Goal: Find contact information: Find contact information

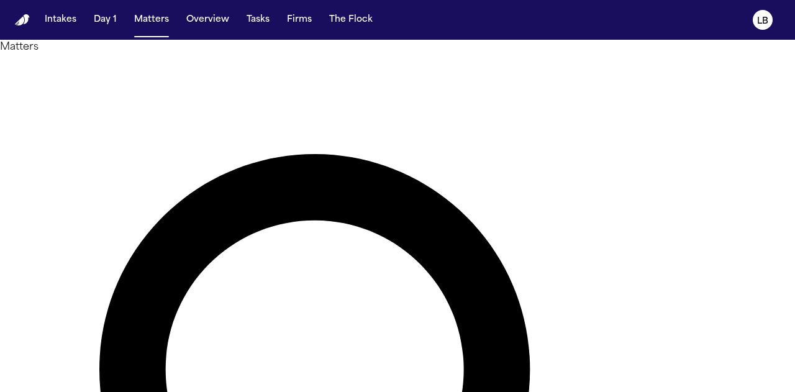
type input "******"
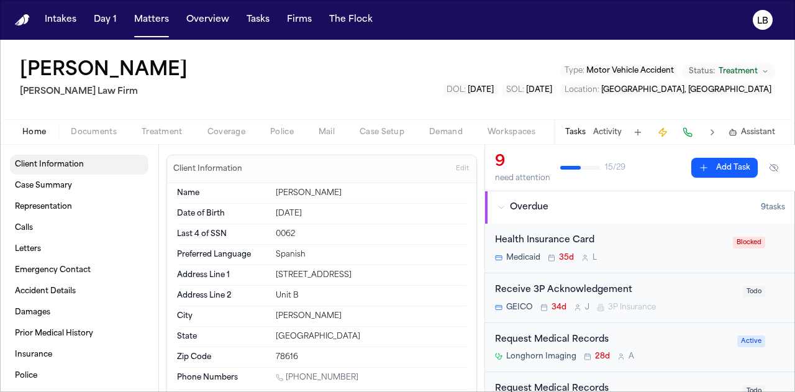
click at [66, 163] on span "Client Information" at bounding box center [49, 165] width 69 height 10
click at [61, 167] on span "Client Information" at bounding box center [49, 165] width 69 height 10
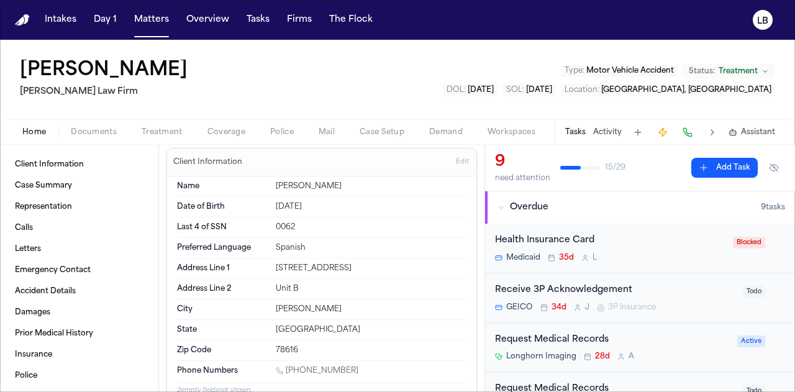
scroll to position [7, 0]
click at [302, 369] on link "[PHONE_NUMBER]" at bounding box center [317, 371] width 83 height 10
click at [84, 130] on span "Documents" at bounding box center [94, 132] width 46 height 10
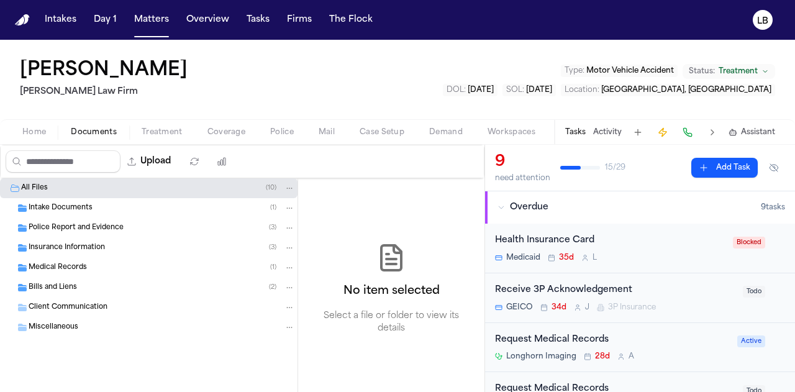
click at [70, 212] on div "Intake Documents ( 1 )" at bounding box center [148, 208] width 297 height 20
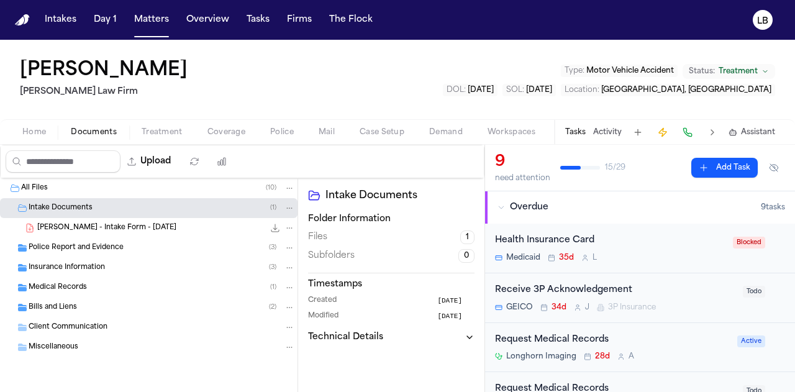
click at [94, 232] on span "[PERSON_NAME] - Intake Form - [DATE]" at bounding box center [106, 228] width 139 height 11
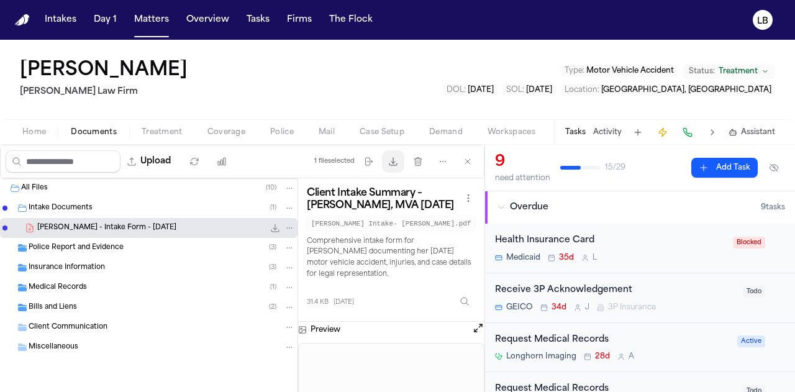
click at [394, 158] on icon "button" at bounding box center [393, 161] width 10 height 10
click at [143, 24] on button "Matters" at bounding box center [151, 20] width 45 height 22
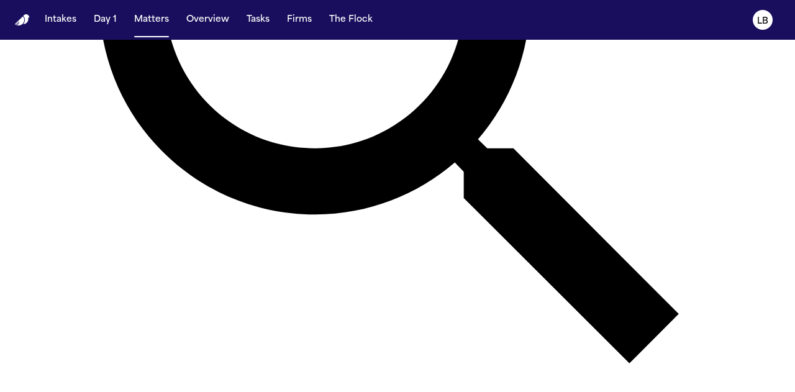
scroll to position [425, 0]
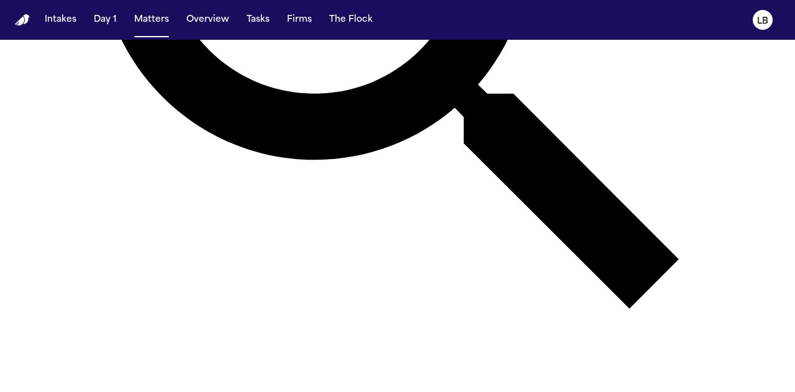
type input "*********"
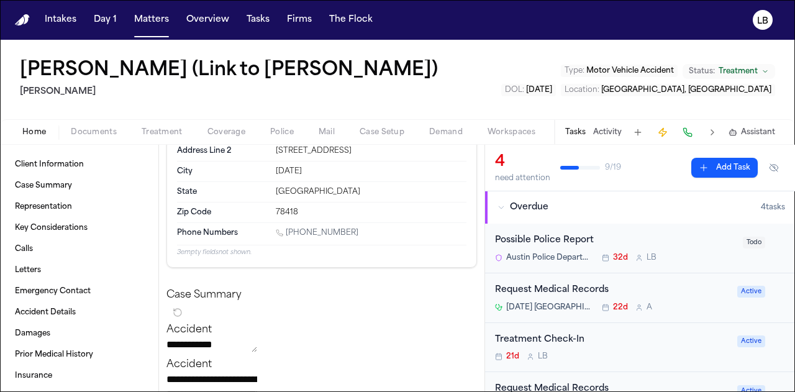
scroll to position [127, 0]
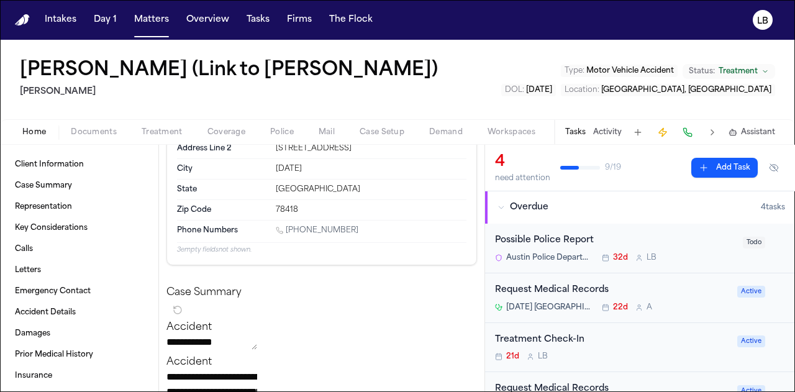
click at [293, 235] on link "[PHONE_NUMBER]" at bounding box center [317, 230] width 83 height 10
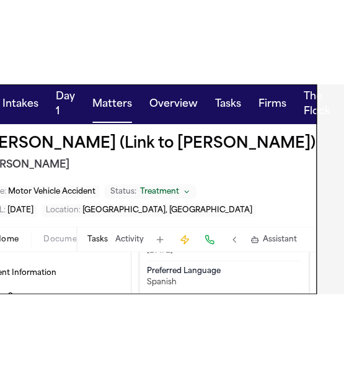
scroll to position [9, 63]
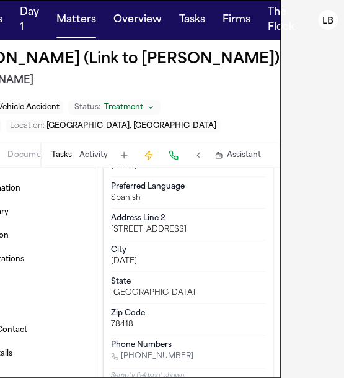
drag, startPoint x: 193, startPoint y: 345, endPoint x: 126, endPoint y: 345, distance: 67.0
click at [126, 351] on div "[PHONE_NUMBER]" at bounding box center [188, 357] width 155 height 12
copy link "[PHONE_NUMBER]"
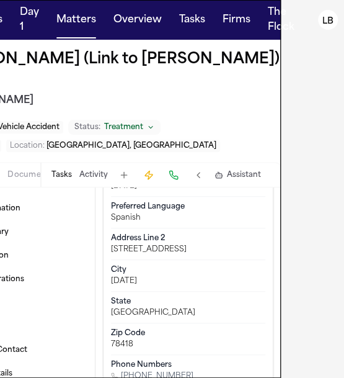
scroll to position [9, 0]
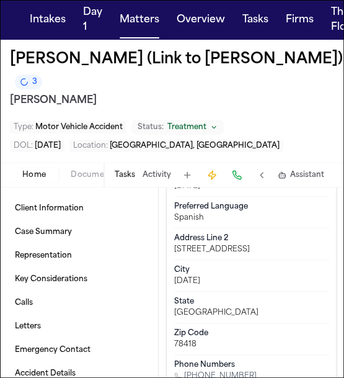
click at [79, 170] on span "Documents" at bounding box center [94, 175] width 46 height 10
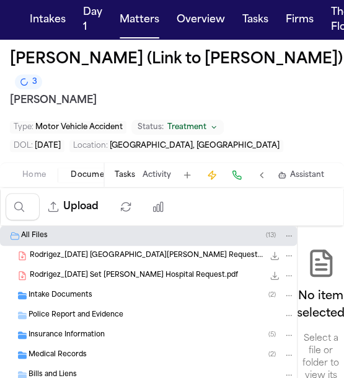
click at [168, 305] on div "Police Report and Evidence" at bounding box center [148, 315] width 297 height 20
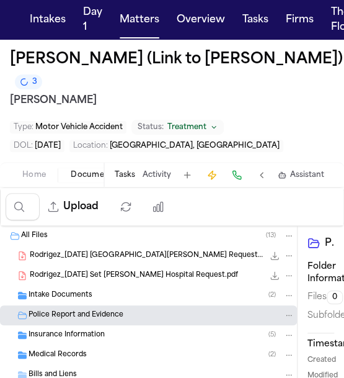
click at [122, 272] on div "Rodrigez_[DATE] Set [PERSON_NAME] Hospital Request.pdf 307.0 KB • PDF" at bounding box center [148, 276] width 297 height 20
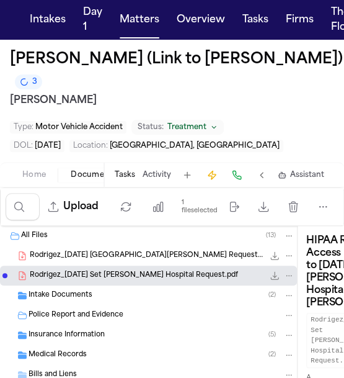
click at [97, 286] on div "Intake Documents ( 2 )" at bounding box center [148, 296] width 297 height 20
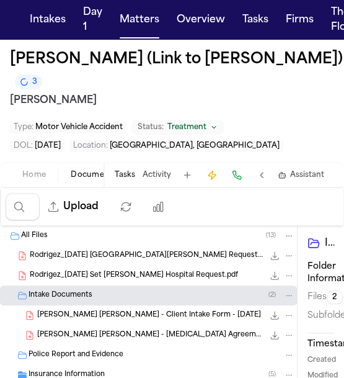
click at [172, 311] on div "[PERSON_NAME] [PERSON_NAME] - Client Intake Form - [DATE] 144.3 KB • PDF" at bounding box center [148, 315] width 297 height 20
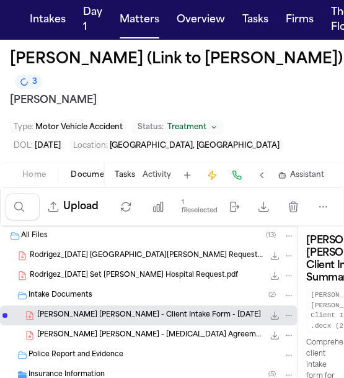
scroll to position [0, 128]
click at [307, 280] on h3 "[PERSON_NAME] [PERSON_NAME] Client Intake Summary" at bounding box center [349, 260] width 84 height 50
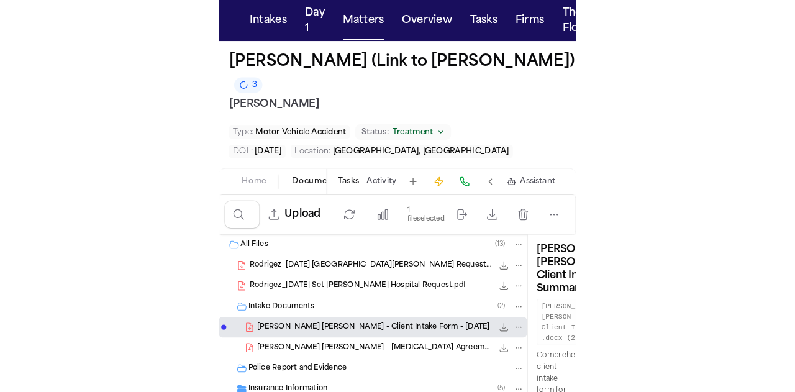
scroll to position [0, 0]
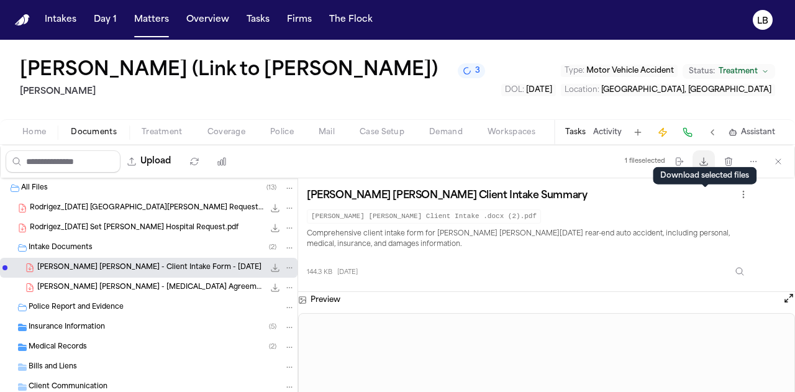
click at [703, 166] on icon "button" at bounding box center [703, 161] width 10 height 10
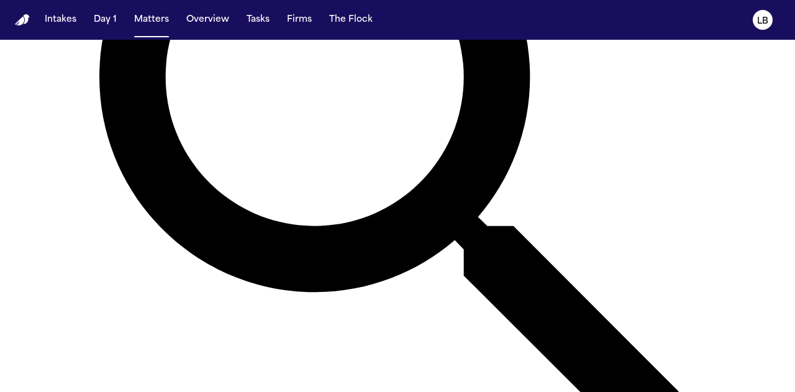
scroll to position [425, 0]
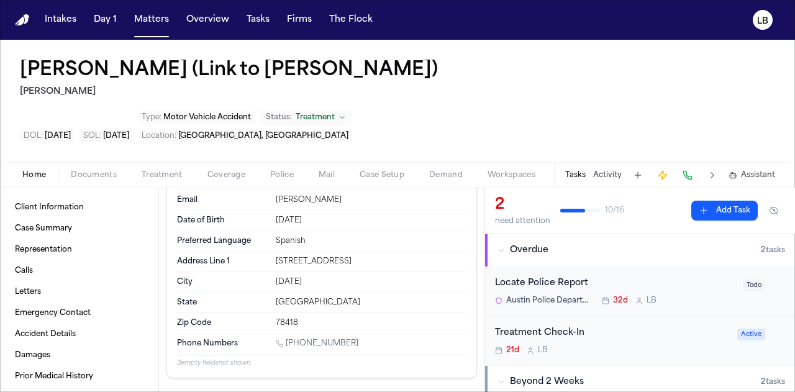
scroll to position [57, 0]
click at [325, 342] on link "[PHONE_NUMBER]" at bounding box center [317, 343] width 83 height 10
click at [611, 170] on button "Activity" at bounding box center [607, 175] width 29 height 10
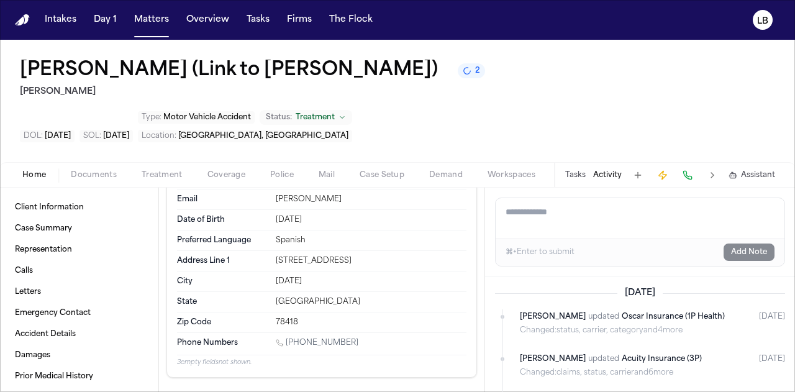
click at [582, 230] on textarea "Add a note to this matter" at bounding box center [639, 218] width 289 height 40
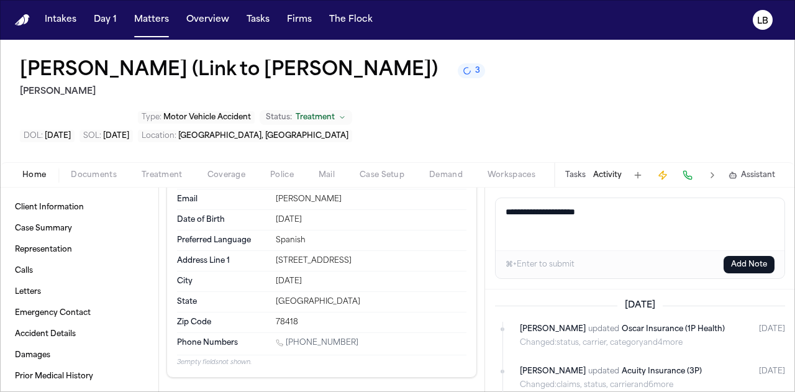
paste textarea "**********"
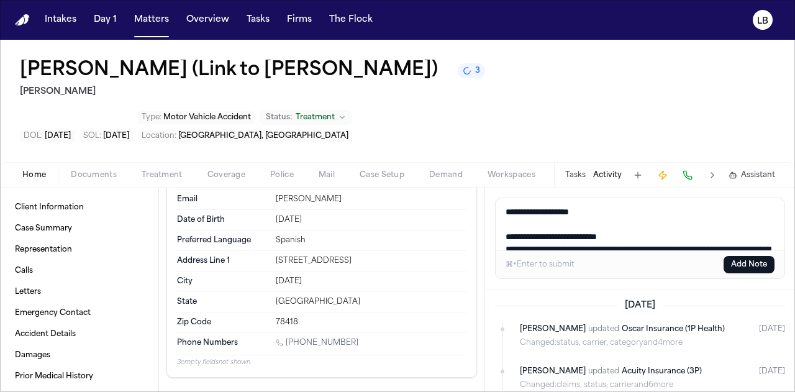
scroll to position [17, 0]
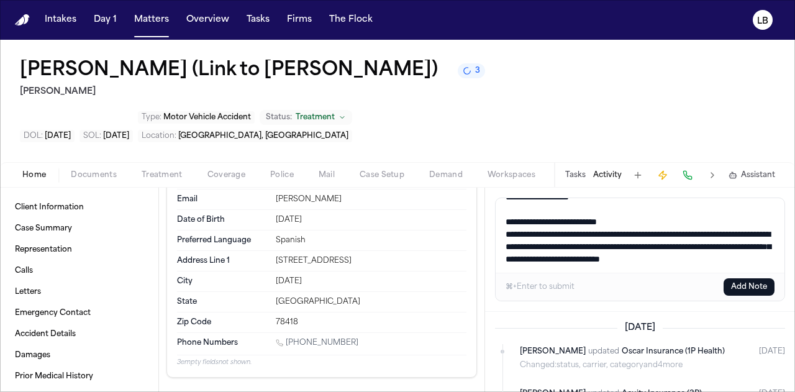
type textarea "**********"
click at [741, 281] on button "Add Note" at bounding box center [748, 286] width 51 height 17
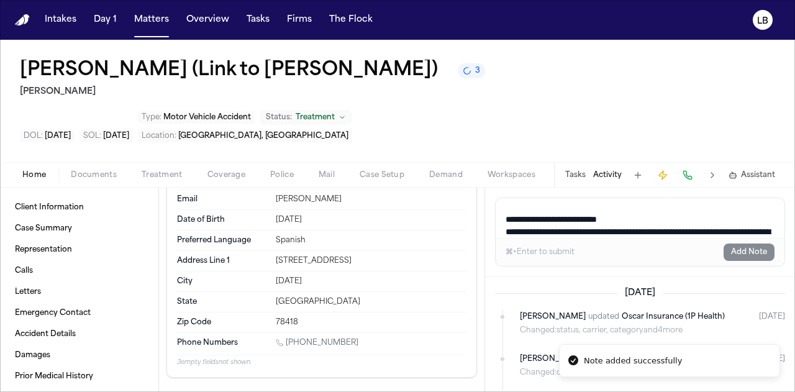
scroll to position [0, 0]
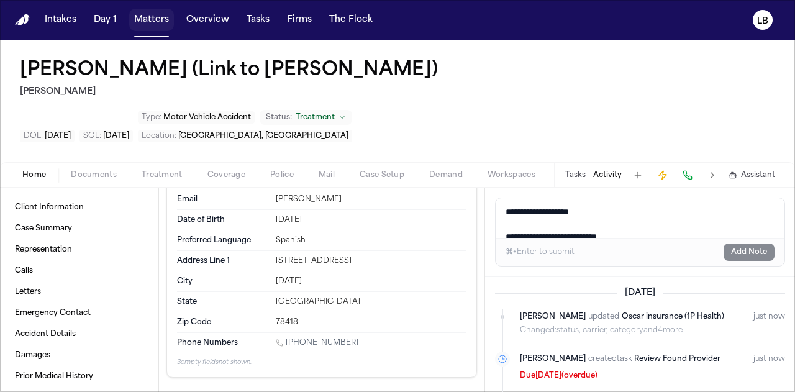
click at [148, 14] on button "Matters" at bounding box center [151, 20] width 45 height 22
